Goal: Task Accomplishment & Management: Manage account settings

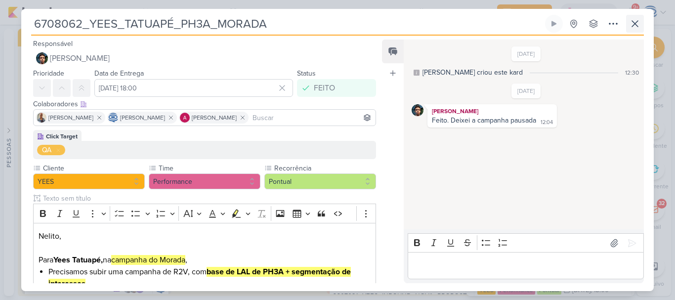
scroll to position [438, 0]
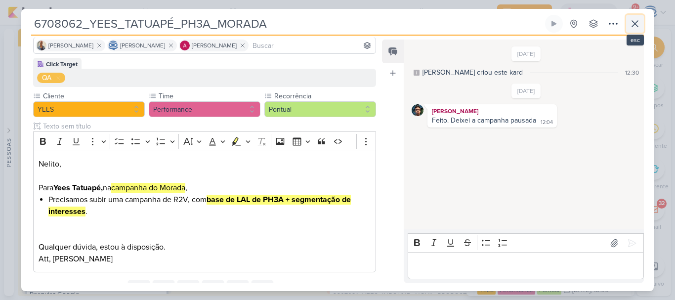
click at [634, 23] on icon at bounding box center [635, 24] width 6 height 6
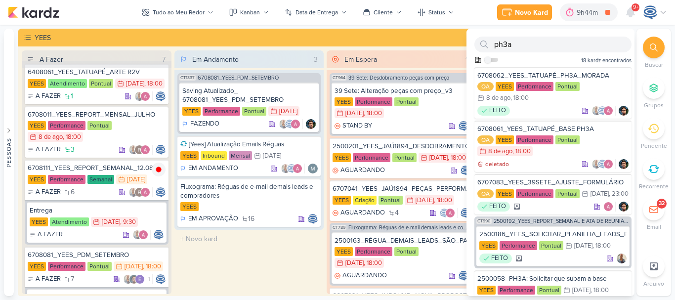
scroll to position [0, 0]
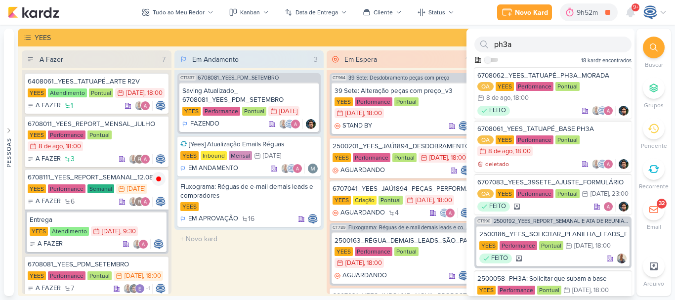
click at [648, 47] on div at bounding box center [654, 48] width 22 height 22
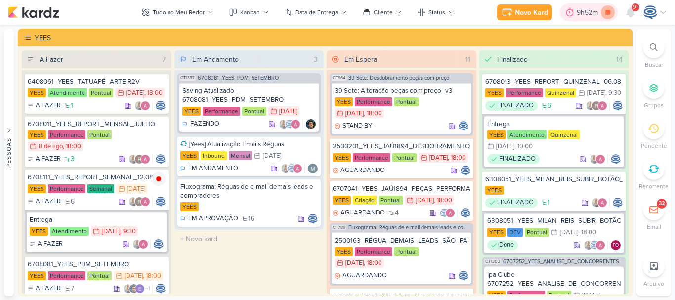
click at [608, 12] on icon at bounding box center [608, 12] width 5 height 5
click at [158, 183] on icon at bounding box center [159, 179] width 8 height 8
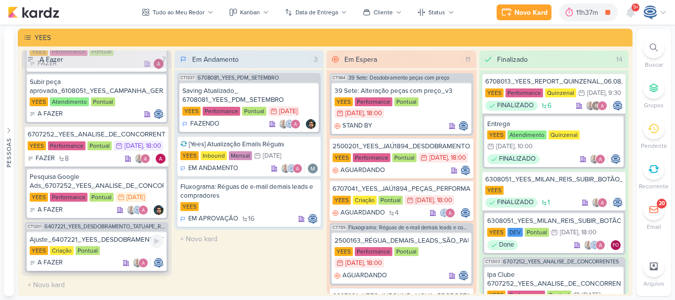
scroll to position [588, 0]
click at [126, 180] on div "Pesquisa Google Ads_6707252_YEES_ANALISE_DE_CONCORRENTES" at bounding box center [97, 182] width 134 height 18
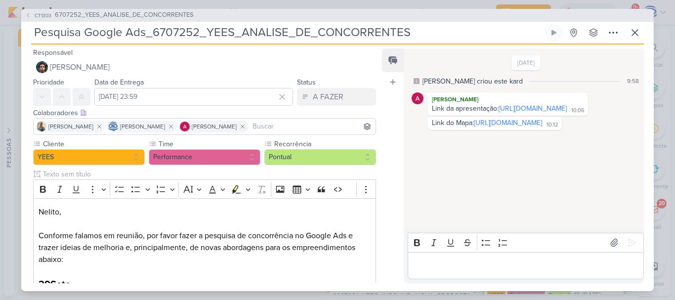
scroll to position [0, 0]
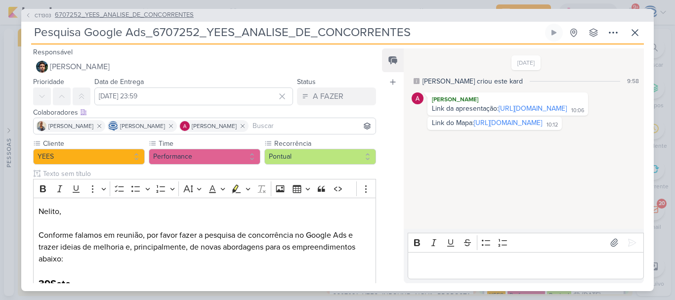
click at [115, 11] on span "6707252_YEES_ANALISE_DE_CONCORRENTES" at bounding box center [124, 15] width 139 height 10
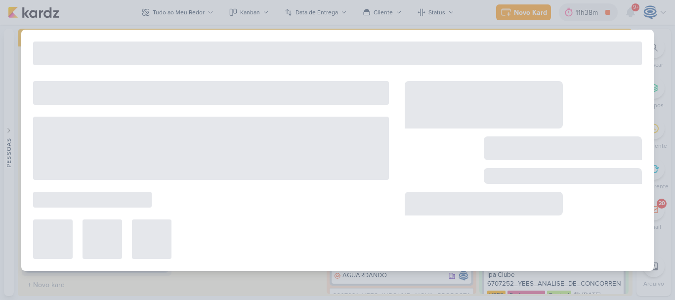
type input "6707252_YEES_ANALISE_DE_CONCORRENTES"
type input "[DATE] 18:00"
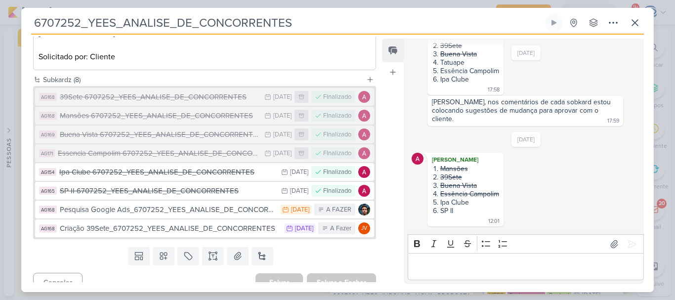
scroll to position [228, 0]
click at [260, 247] on button at bounding box center [263, 256] width 22 height 18
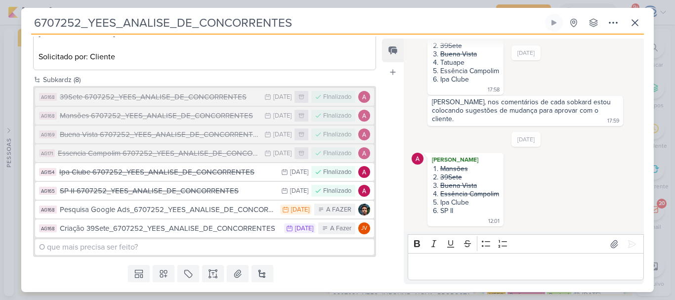
drag, startPoint x: 308, startPoint y: 25, endPoint x: 42, endPoint y: 22, distance: 266.0
click at [29, 18] on div "6707252_YEES_ANALISE_DE_CONCORRENTES Criado por mim nenhum grupo disponível" at bounding box center [337, 153] width 633 height 278
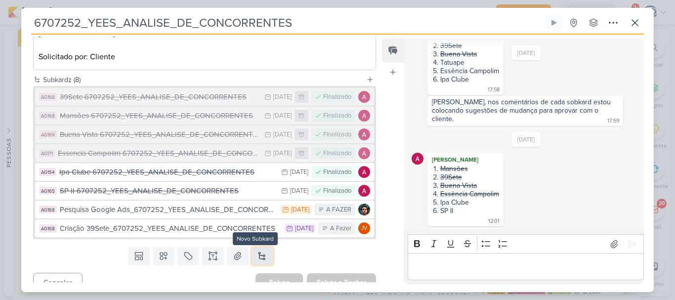
click at [256, 247] on button at bounding box center [263, 256] width 22 height 18
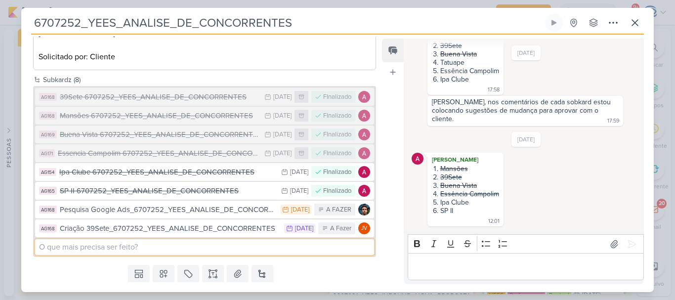
type input "C"
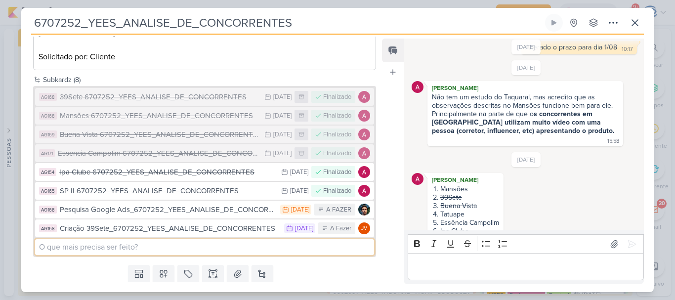
scroll to position [492, 0]
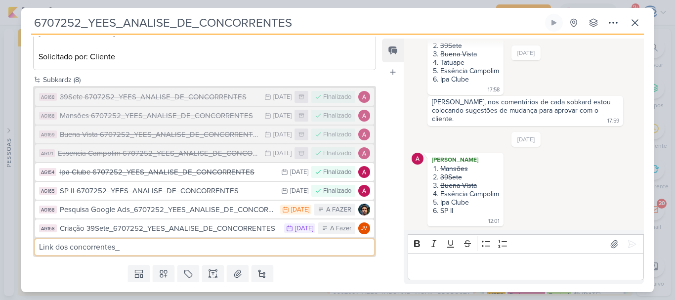
paste input "6707252_YEES_ANALISE_DE_CONCORRENTES"
click at [231, 239] on input "Link dos concorrentes_6707252_YEES_ANALISE_DE_CONCORRENTES" at bounding box center [204, 247] width 339 height 16
type input "Link dos concorrentes_6707252_YEES_ANALISE_DE_CONCORRENTES"
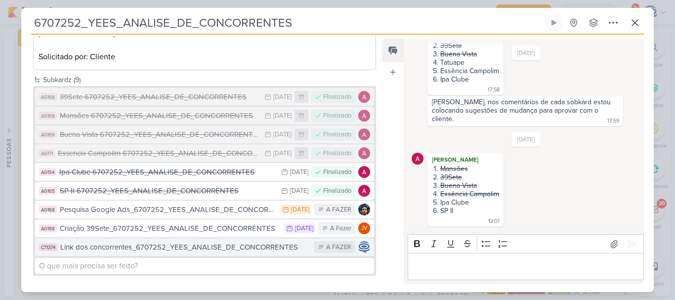
click at [204, 242] on div "Link dos concorrentes_6707252_YEES_ANALISE_DE_CONCORRENTES" at bounding box center [184, 247] width 249 height 11
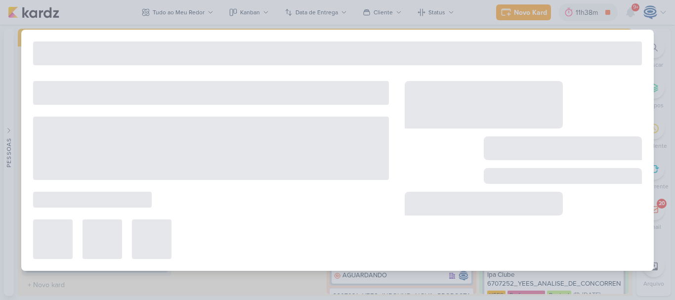
type input "Link dos concorrentes_6707252_YEES_ANALISE_DE_CONCORRENTES"
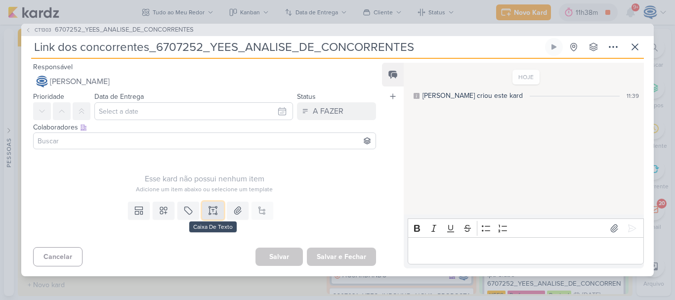
click at [210, 214] on icon at bounding box center [213, 211] width 10 height 10
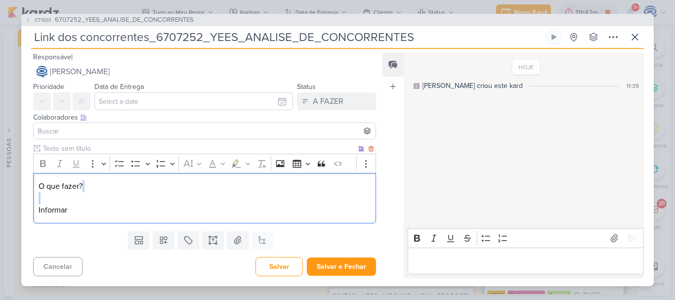
drag, startPoint x: 114, startPoint y: 204, endPoint x: 41, endPoint y: 211, distance: 74.0
click at [41, 211] on p "O que fazer? Informar" at bounding box center [205, 198] width 332 height 36
drag, startPoint x: 73, startPoint y: 211, endPoint x: 35, endPoint y: 217, distance: 39.1
click at [35, 217] on div "O que fazer? Informar" at bounding box center [204, 198] width 343 height 51
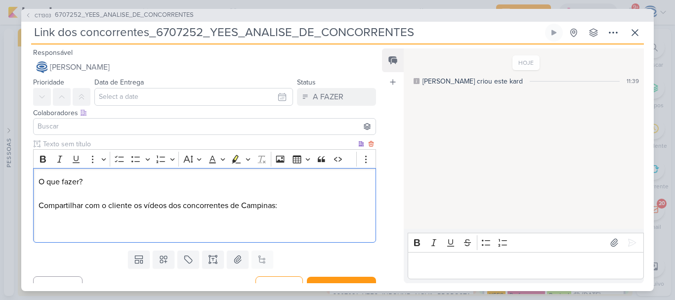
scroll to position [141, 0]
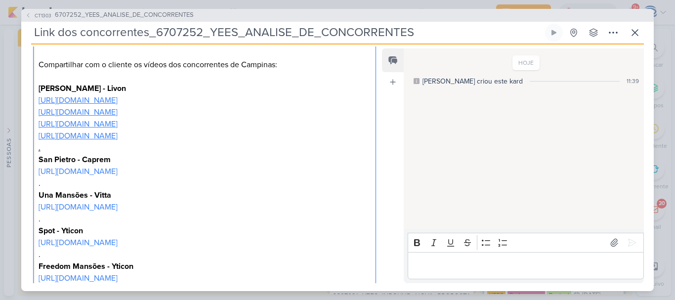
click at [274, 67] on p "O que fazer? Compartilhar com o cliente os vídeos dos concorrentes de Campinas:…" at bounding box center [205, 64] width 332 height 59
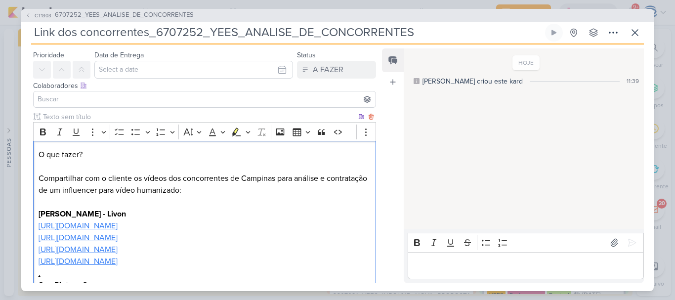
scroll to position [0, 0]
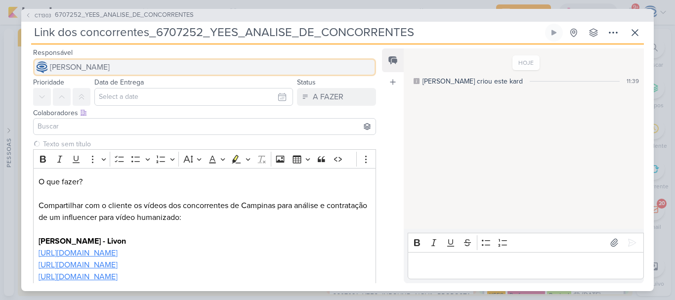
click at [192, 67] on button "[PERSON_NAME]" at bounding box center [204, 67] width 343 height 18
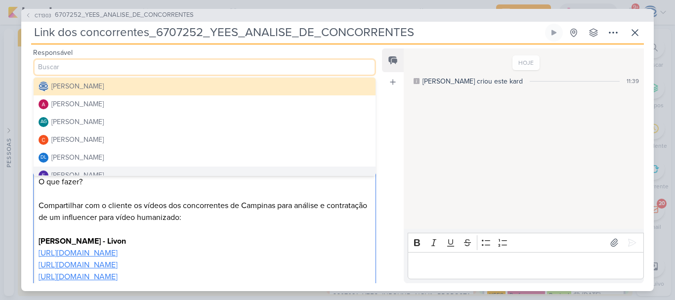
click at [201, 191] on p "O que fazer? Compartilhar com o cliente os vídeos dos concorrentes de Campinas …" at bounding box center [205, 211] width 332 height 71
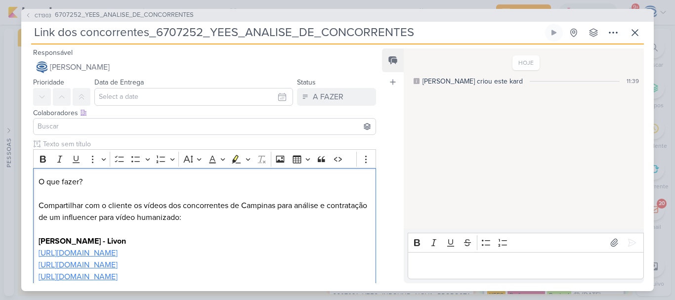
click at [173, 127] on input at bounding box center [205, 127] width 338 height 12
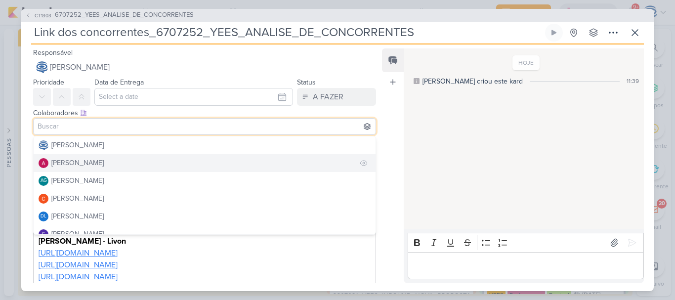
click at [71, 166] on div "[PERSON_NAME]" at bounding box center [77, 163] width 52 height 10
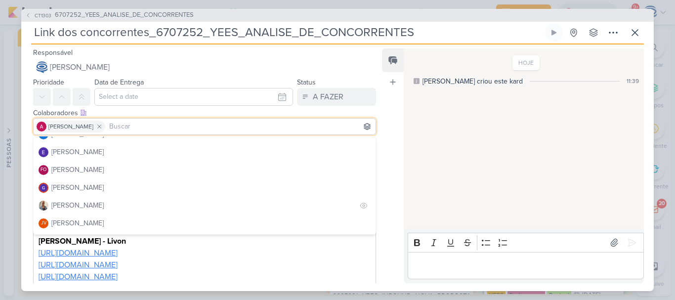
scroll to position [90, 0]
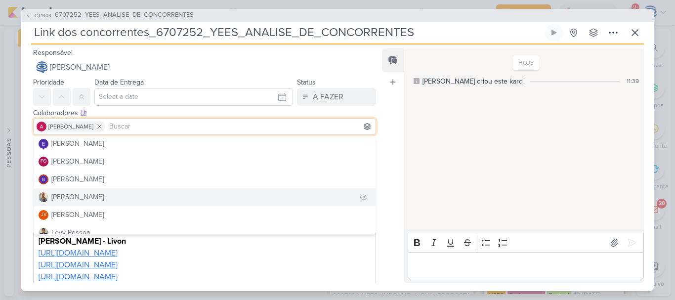
click at [83, 195] on div "[PERSON_NAME]" at bounding box center [77, 197] width 52 height 10
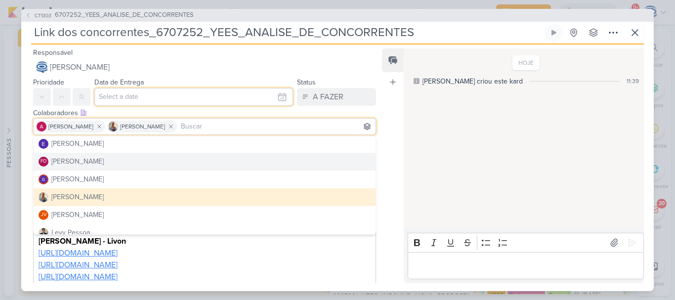
click at [139, 94] on input "text" at bounding box center [193, 97] width 199 height 18
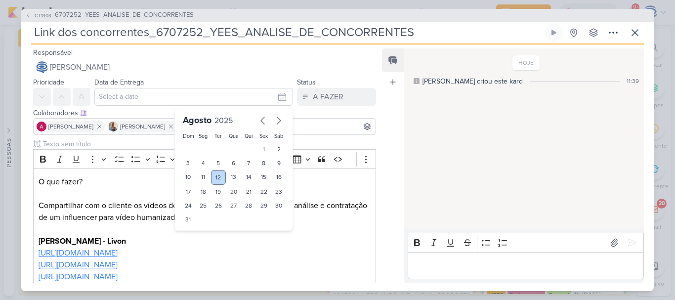
click at [216, 175] on div "12" at bounding box center [218, 177] width 15 height 15
type input "[DATE] 23:59"
click at [200, 235] on select "00 01 02 03 04 05 06 07 08 09 10 11 12 13 14 15 16 17 18 19 20 21 22 23" at bounding box center [204, 236] width 14 height 12
select select "18"
click at [197, 230] on select "00 01 02 03 04 05 06 07 08 09 10 11 12 13 14 15 16 17 18 19 20 21 22 23" at bounding box center [204, 236] width 14 height 12
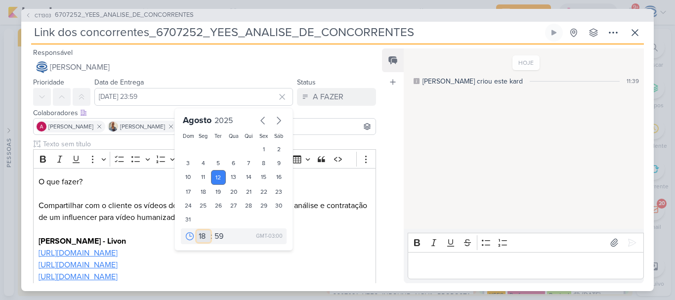
type input "[DATE] 18:59"
click at [216, 233] on select "00 05 10 15 20 25 30 35 40 45 50 55 59" at bounding box center [220, 236] width 14 height 12
select select "0"
click at [213, 230] on select "00 05 10 15 20 25 30 35 40 45 50 55 59" at bounding box center [220, 236] width 14 height 12
type input "[DATE] 18:00"
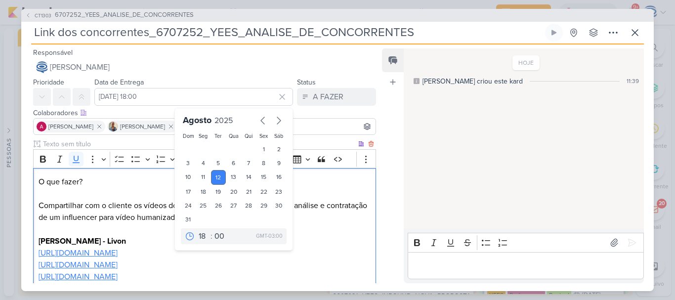
click at [307, 259] on p "[URL][DOMAIN_NAME]" at bounding box center [205, 265] width 332 height 12
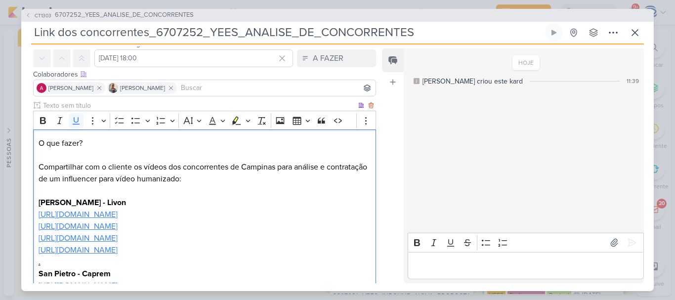
scroll to position [216, 0]
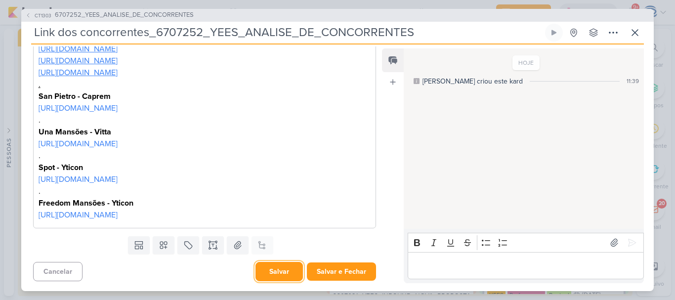
click at [283, 275] on button "Salvar" at bounding box center [279, 271] width 47 height 19
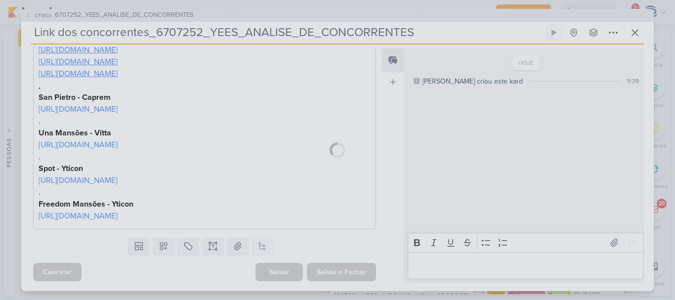
scroll to position [0, 0]
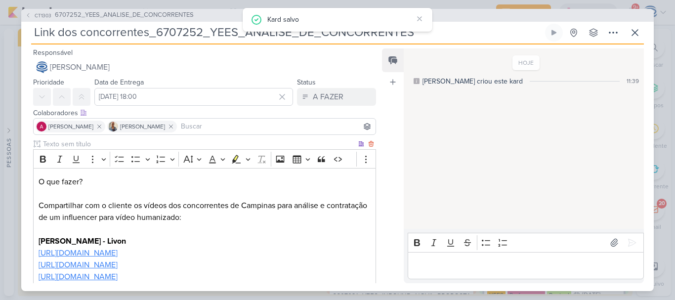
click at [194, 224] on p "O que fazer? Compartilhar com o cliente os vídeos dos concorrentes de Campinas …" at bounding box center [205, 211] width 332 height 71
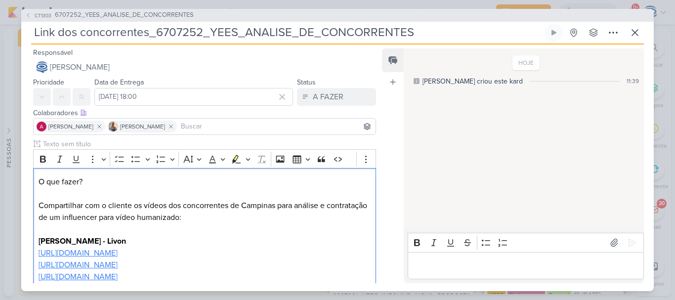
scroll to position [216, 0]
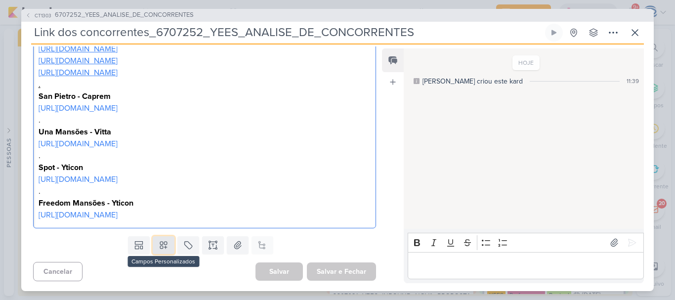
click at [162, 248] on icon at bounding box center [164, 245] width 10 height 10
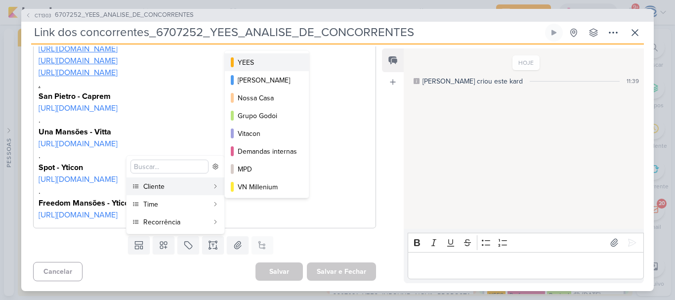
click at [263, 69] on button "YEES" at bounding box center [267, 62] width 84 height 18
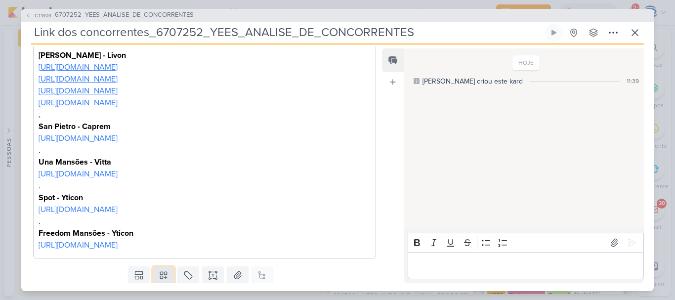
click at [165, 273] on icon at bounding box center [163, 275] width 7 height 7
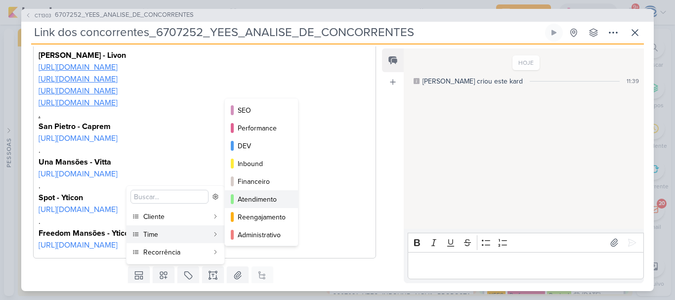
click at [254, 194] on div "Atendimento" at bounding box center [262, 199] width 48 height 10
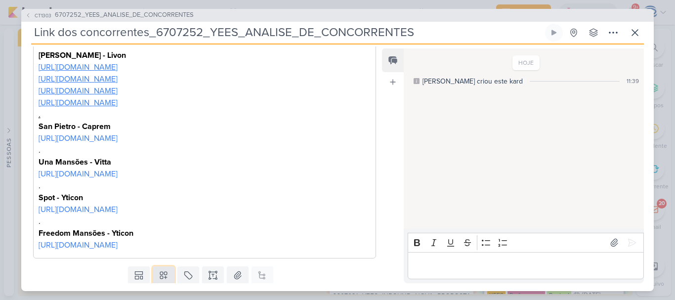
click at [163, 271] on icon at bounding box center [164, 275] width 10 height 10
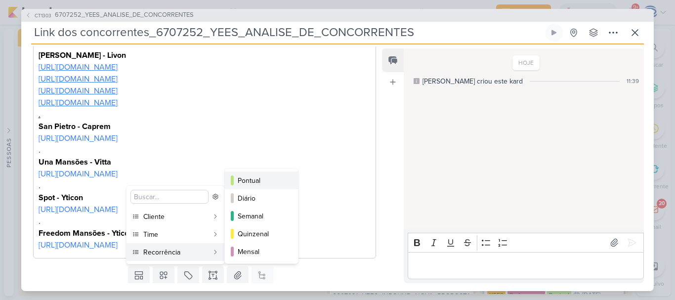
click at [253, 178] on div "Pontual" at bounding box center [262, 180] width 48 height 10
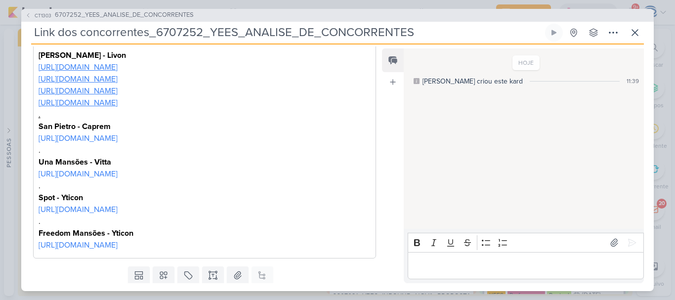
scroll to position [246, 0]
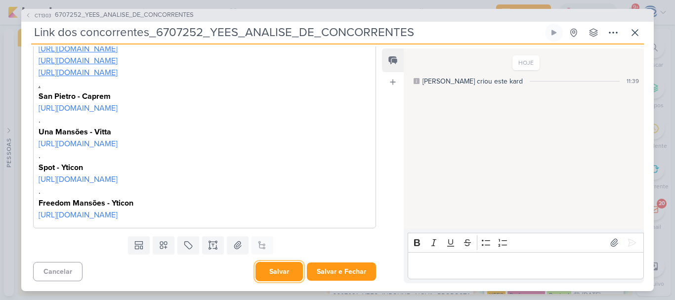
click at [259, 274] on button "Salvar" at bounding box center [279, 271] width 47 height 19
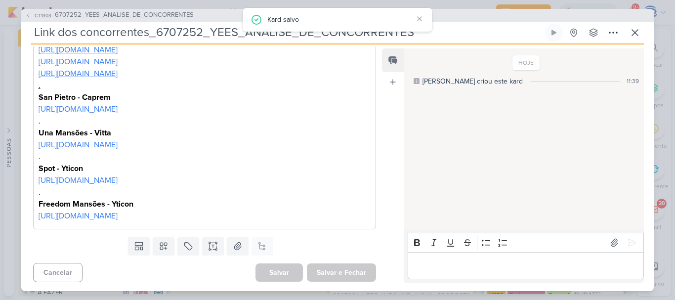
scroll to position [0, 0]
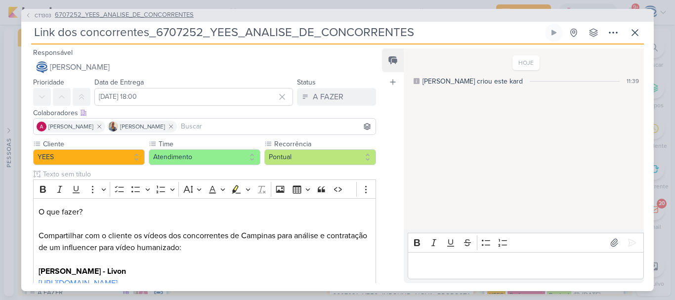
click at [182, 15] on span "6707252_YEES_ANALISE_DE_CONCORRENTES" at bounding box center [124, 15] width 139 height 10
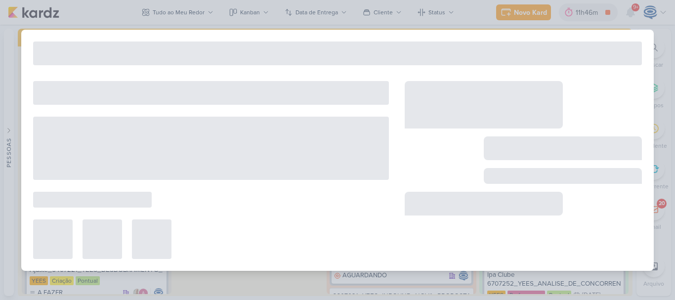
type input "6707252_YEES_ANALISE_DE_CONCORRENTES"
type input "[DATE] 18:00"
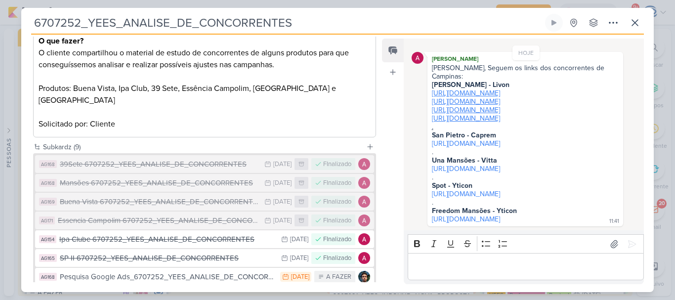
scroll to position [247, 0]
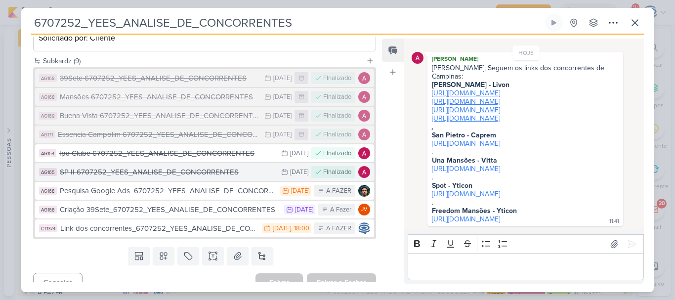
click at [181, 167] on div "SP II 6707252_YEES_ANALISE_DE_CONCORRENTES" at bounding box center [168, 172] width 217 height 11
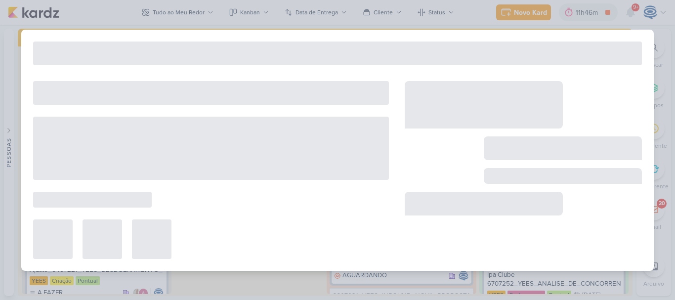
type input "SP II 6707252_YEES_ANALISE_DE_CONCORRENTES"
type input "[DATE] 23:59"
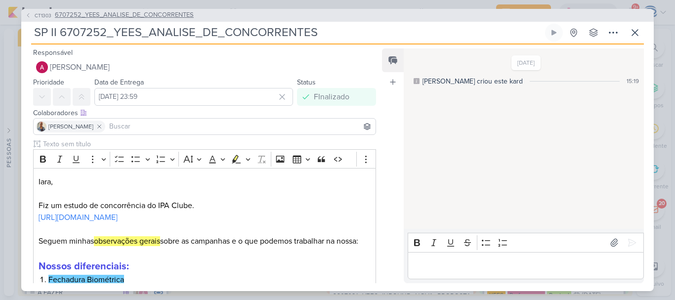
click at [161, 16] on span "6707252_YEES_ANALISE_DE_CONCORRENTES" at bounding box center [124, 15] width 139 height 10
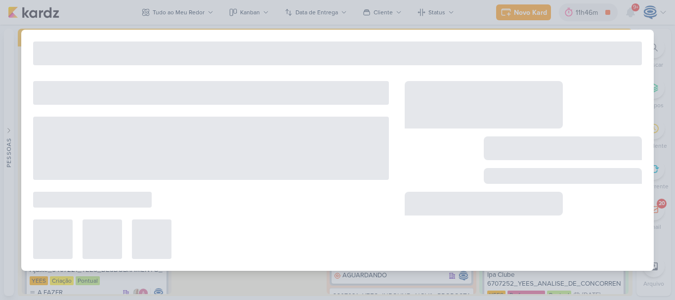
type input "6707252_YEES_ANALISE_DE_CONCORRENTES"
type input "[DATE] 18:00"
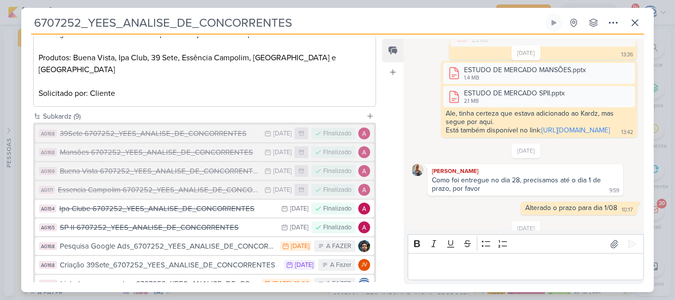
scroll to position [192, 0]
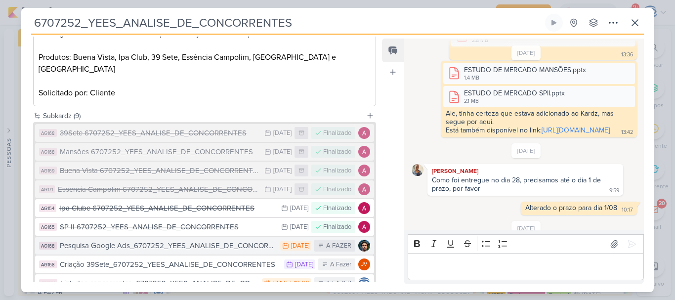
click at [156, 240] on div "Pesquisa Google Ads_6707252_YEES_ANALISE_DE_CONCORRENTES" at bounding box center [168, 245] width 216 height 11
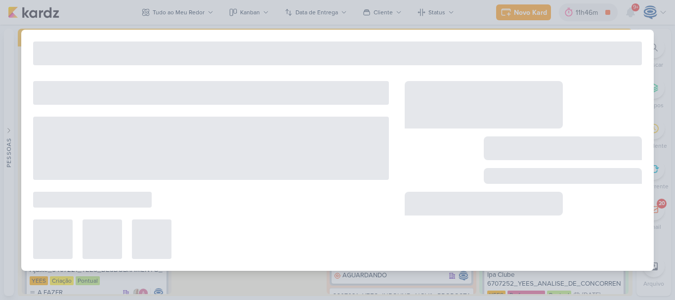
type input "Pesquisa Google Ads_6707252_YEES_ANALISE_DE_CONCORRENTES"
type input "[DATE] 23:59"
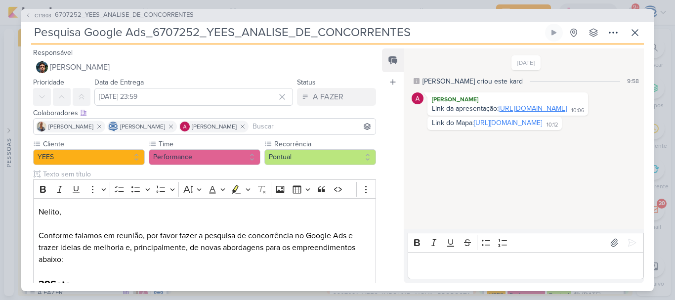
click at [499, 113] on link "[URL][DOMAIN_NAME]" at bounding box center [533, 108] width 68 height 8
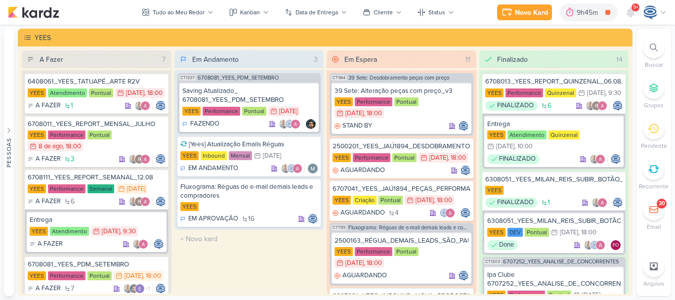
scroll to position [898, 0]
